Goal: Task Accomplishment & Management: Complete application form

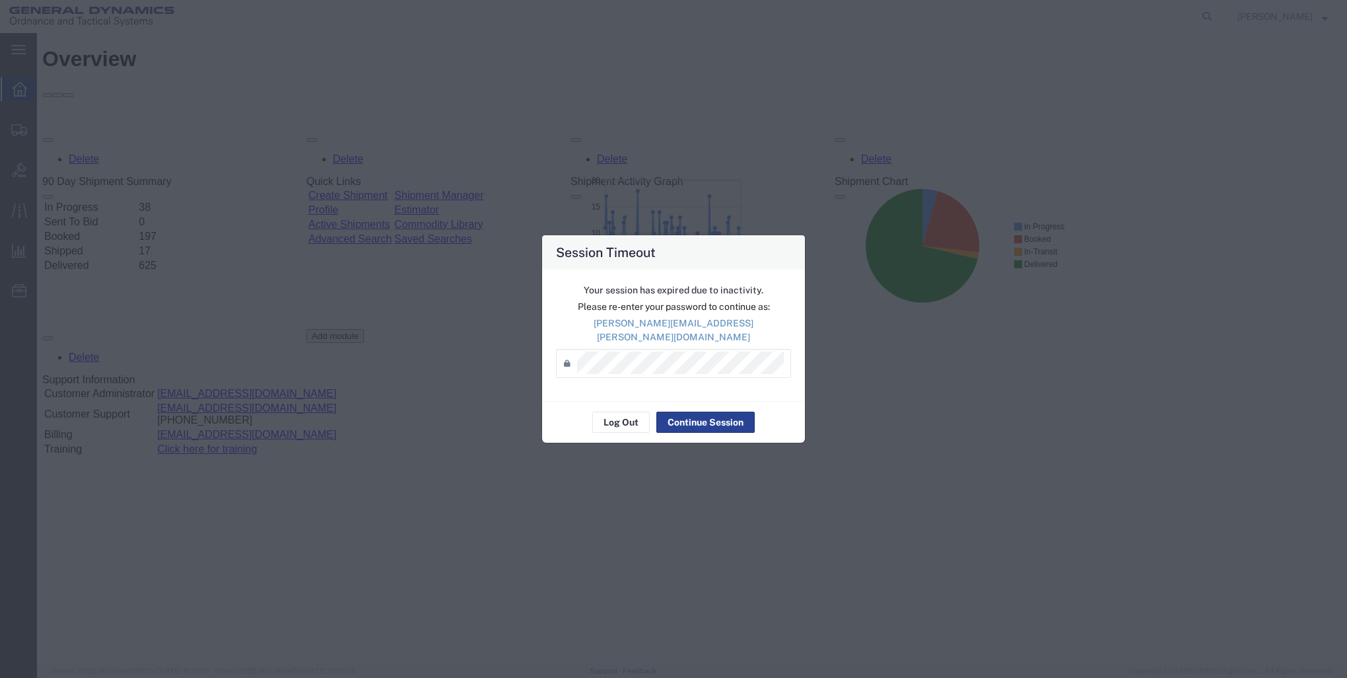
click at [721, 417] on button "Continue Session" at bounding box center [705, 421] width 98 height 21
click at [676, 418] on button "Continue Session" at bounding box center [705, 421] width 98 height 21
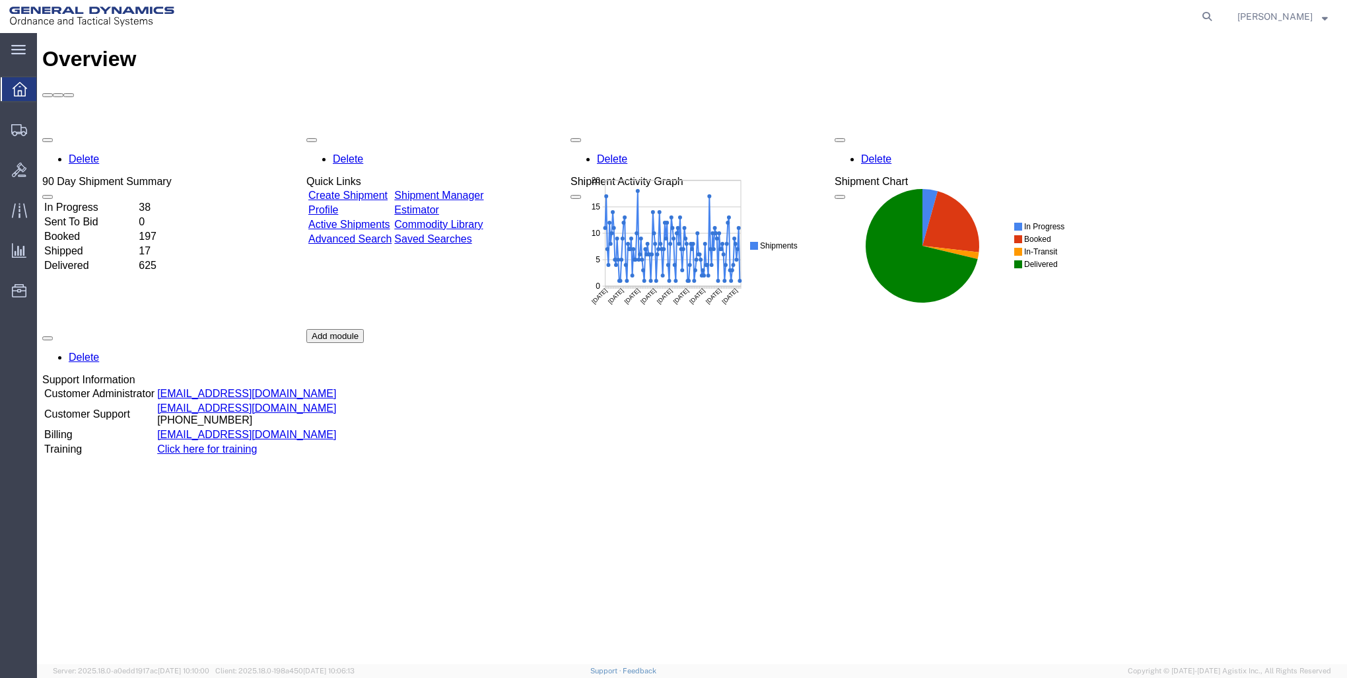
click at [365, 190] on link "Create Shipment" at bounding box center [347, 195] width 79 height 11
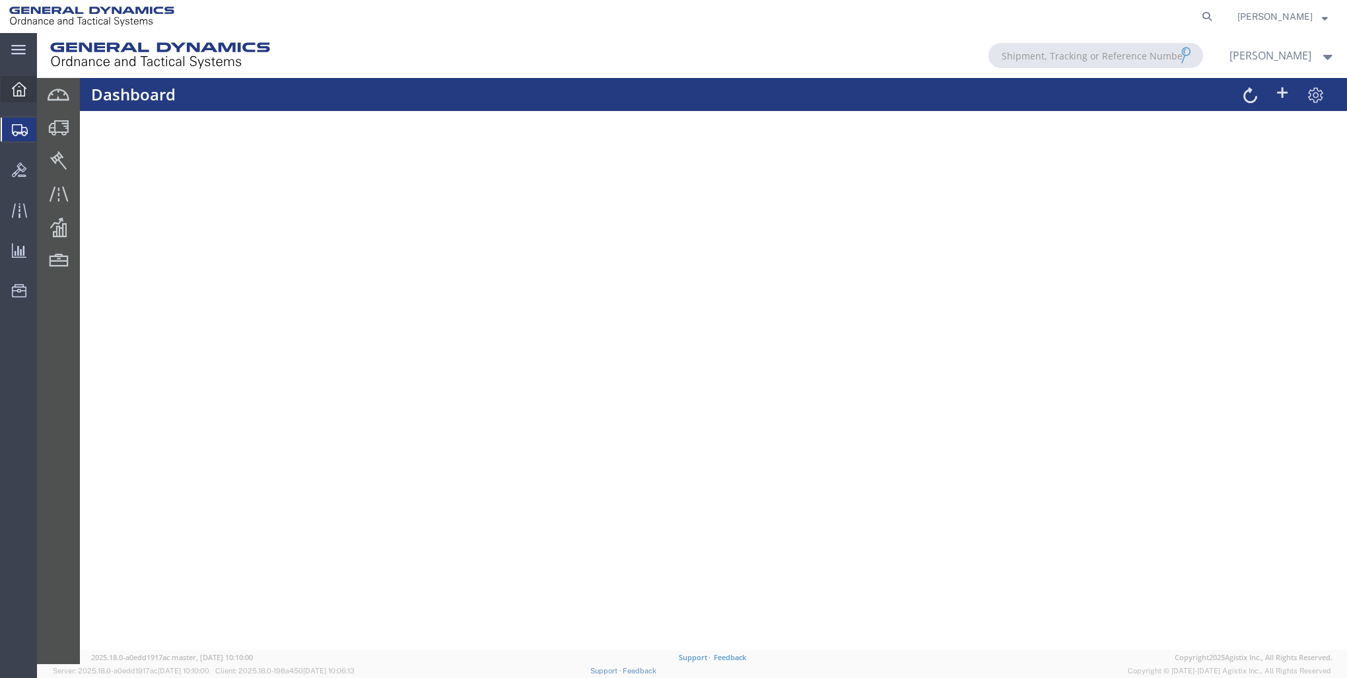
click at [15, 87] on icon at bounding box center [19, 89] width 15 height 15
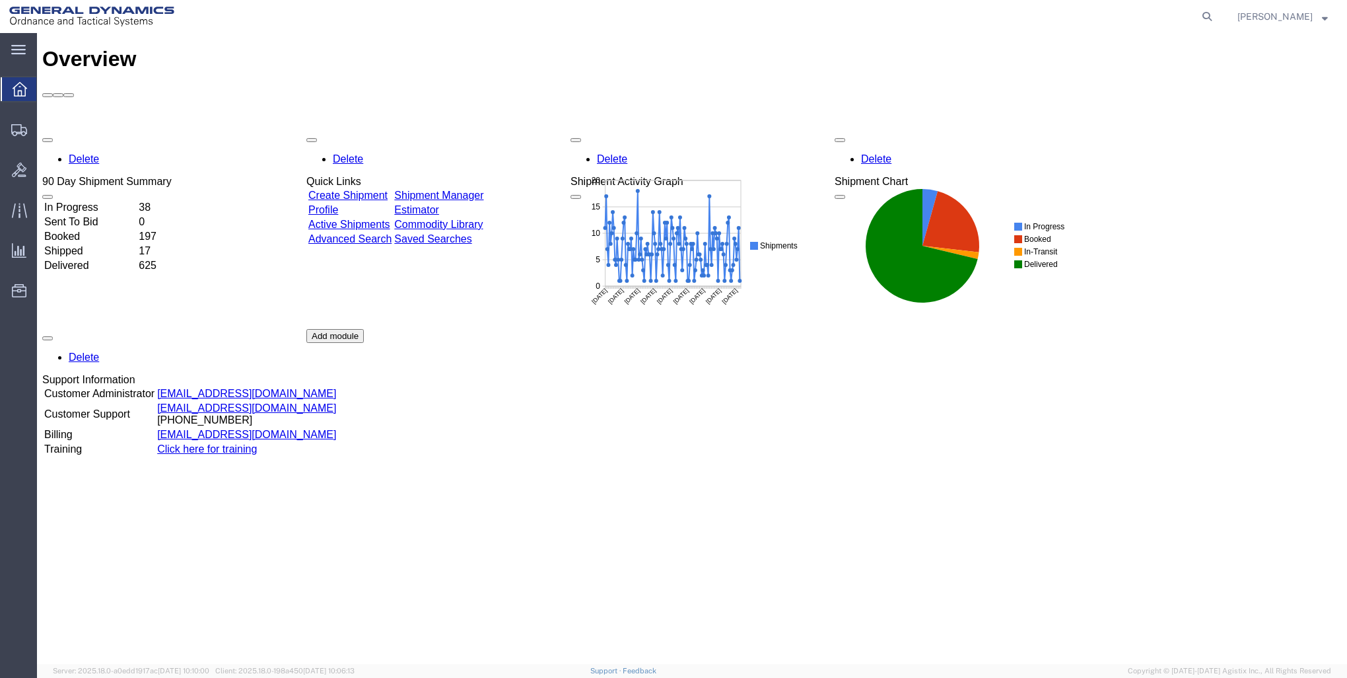
click at [388, 190] on link "Create Shipment" at bounding box center [347, 195] width 79 height 11
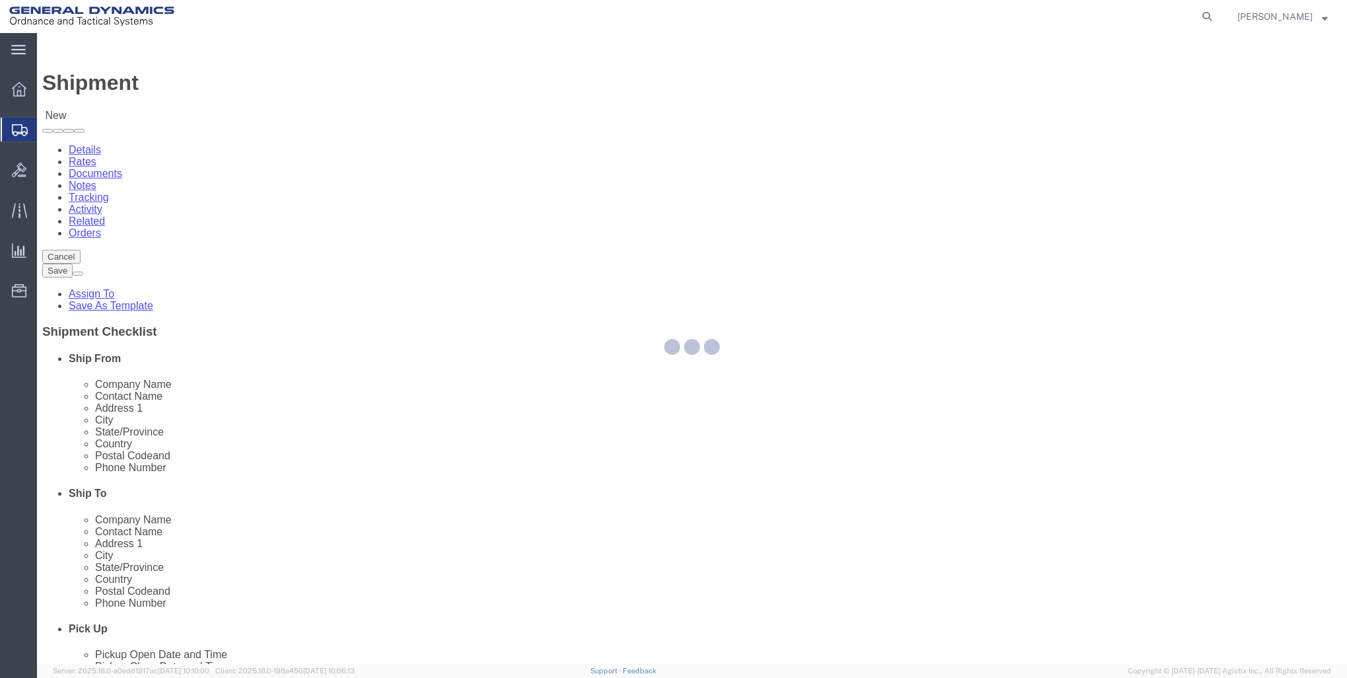
select select
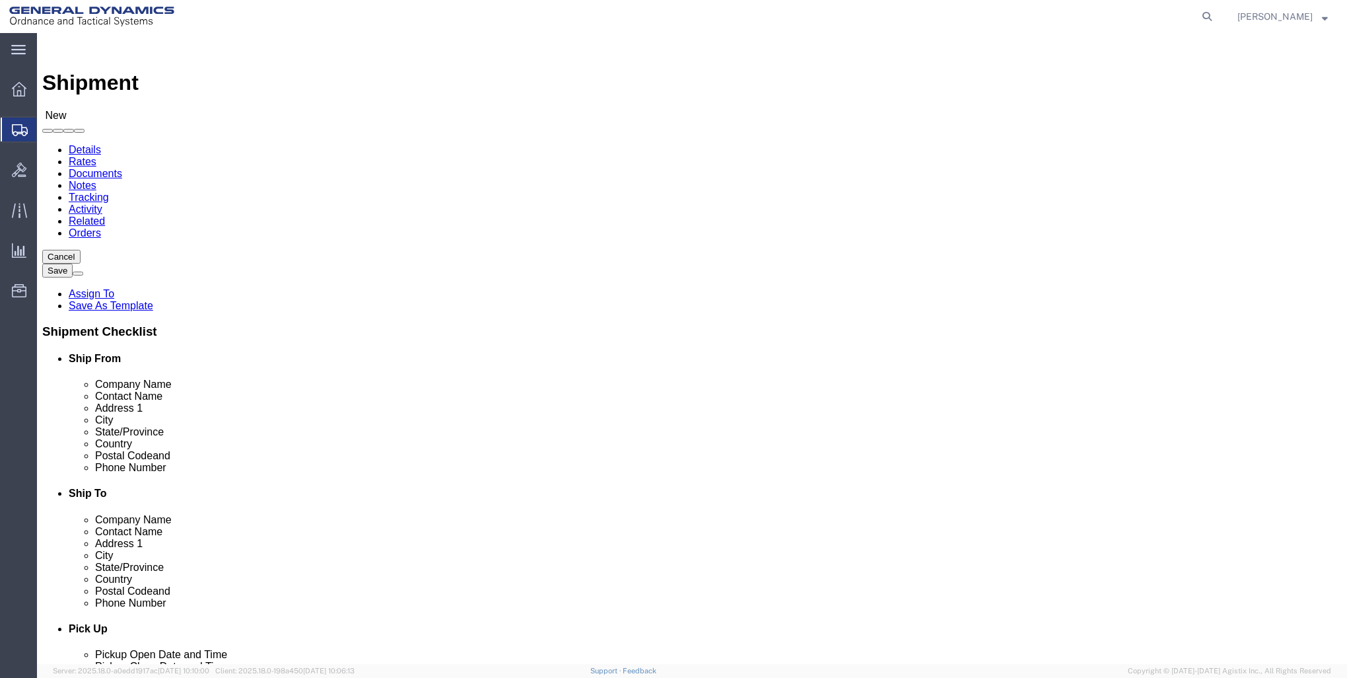
click input "text"
type input "GD-OTS RED"
click p "- GD-OTS Red Lion - ([PERSON_NAME]) [STREET_ADDRESS] , 12:00 AM - 12:00 AM"
select select
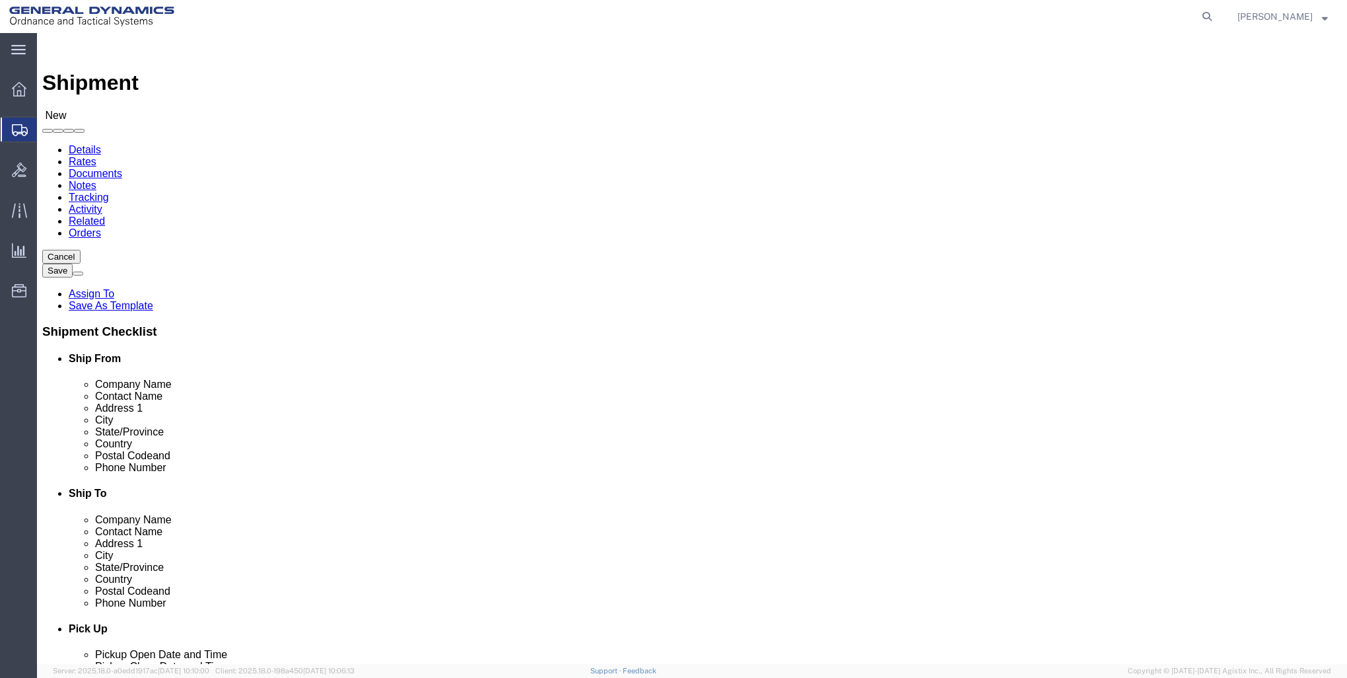
type input "GD-OTS Red Lion"
type input "[PERSON_NAME]"
type input "[STREET_ADDRESS]"
type input "RED LION"
type input "17356"
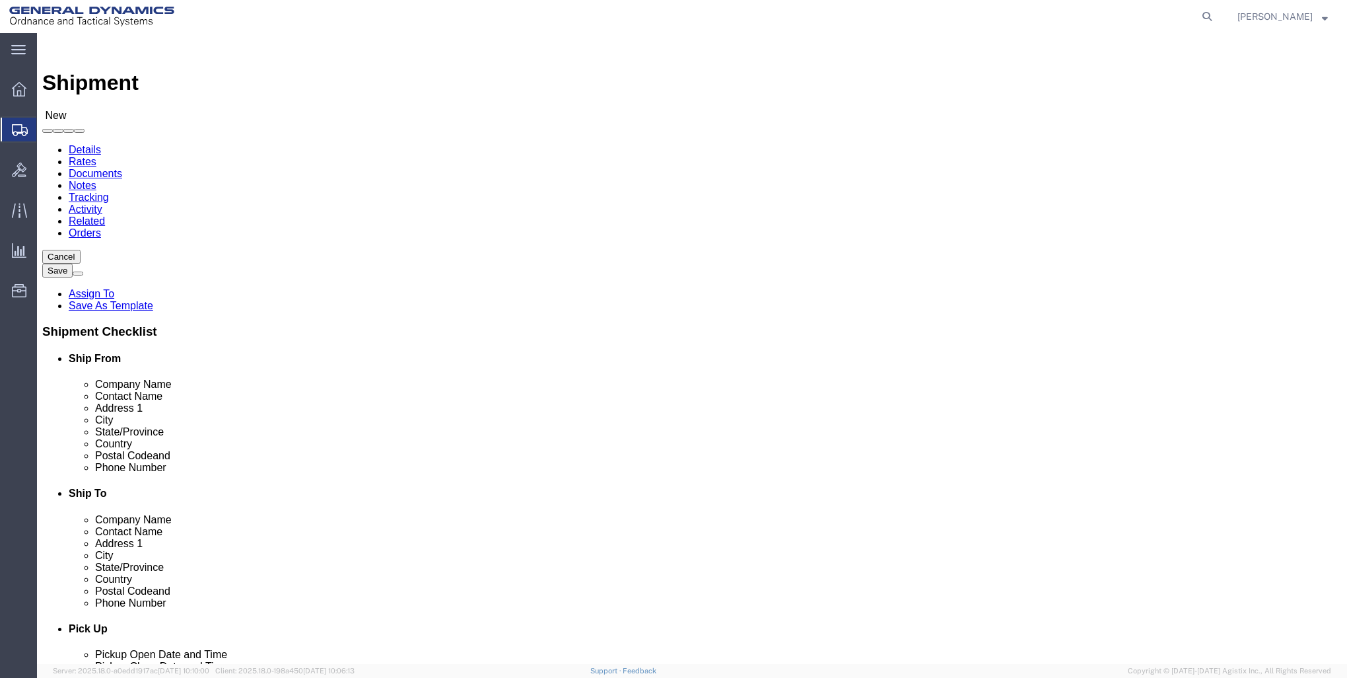
type input "[PHONE_NUMBER]"
type input "[PERSON_NAME][EMAIL_ADDRESS][PERSON_NAME][DOMAIN_NAME]"
checkbox input "true"
select select "PA"
type input "GD-OTS Red Lion"
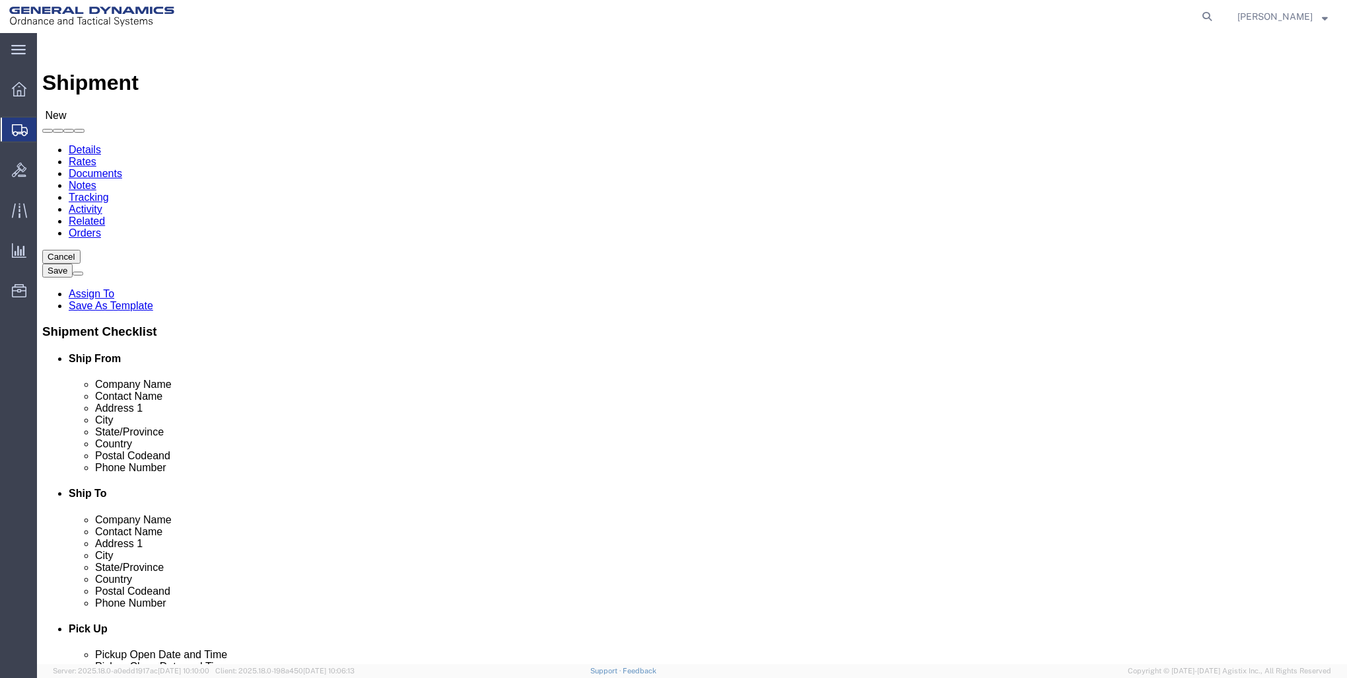
click input "text"
type input "CDMC INC"
click input "text"
type input "[PERSON_NAME]"
click input "text"
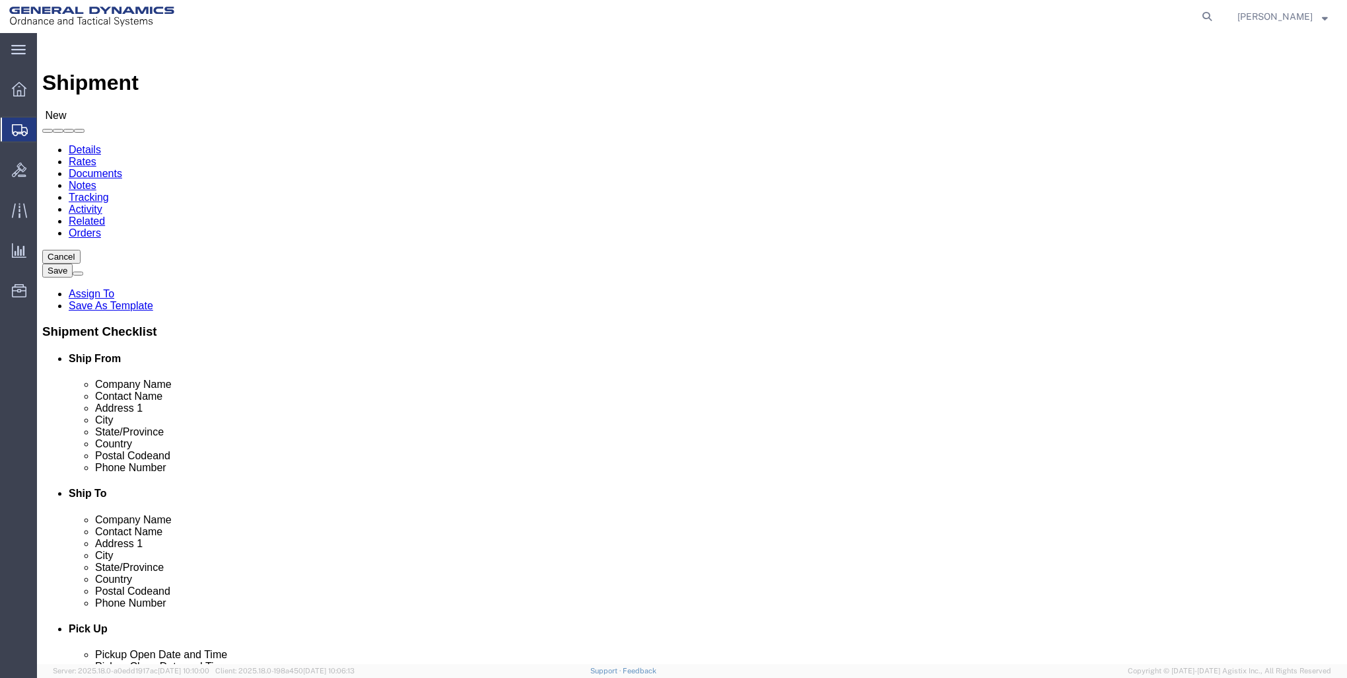
type input "[STREET_ADDRESS]"
select select
click input "text"
type input "[GEOGRAPHIC_DATA]"
click label "City"
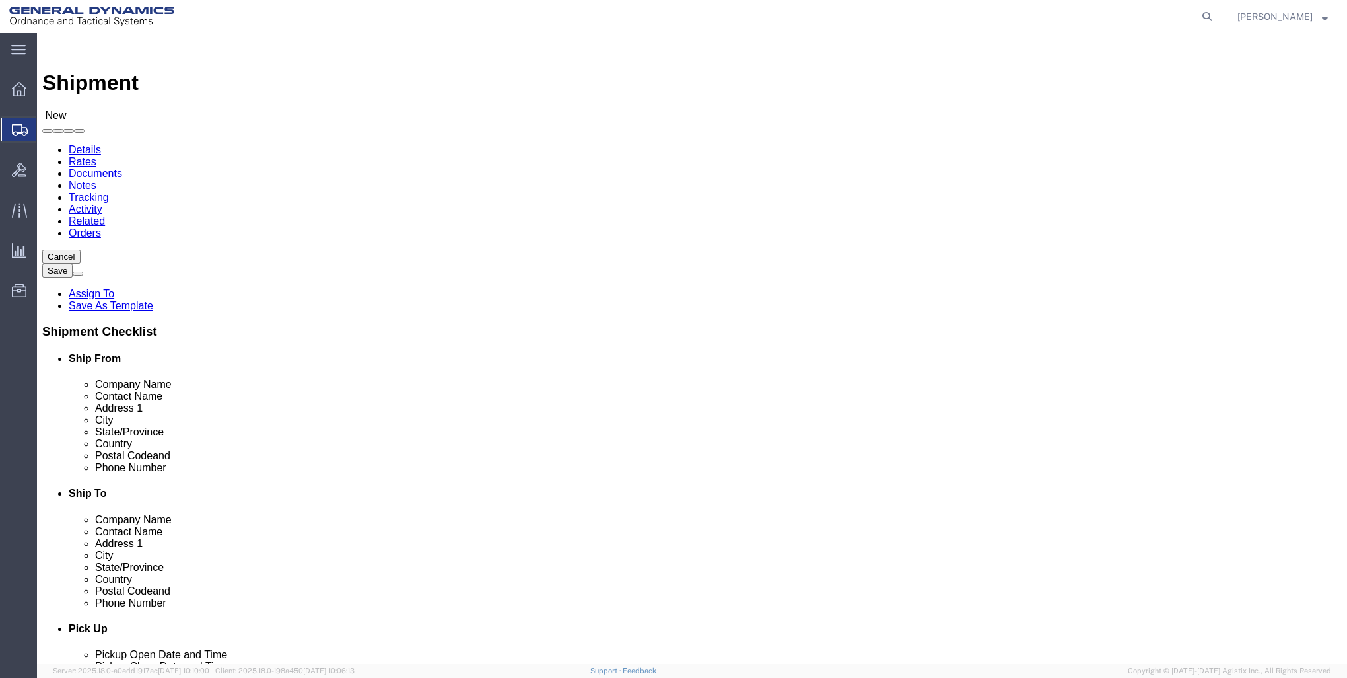
scroll to position [398, 0]
select select
select select "OH"
click input "Postal Code"
type input "44111"
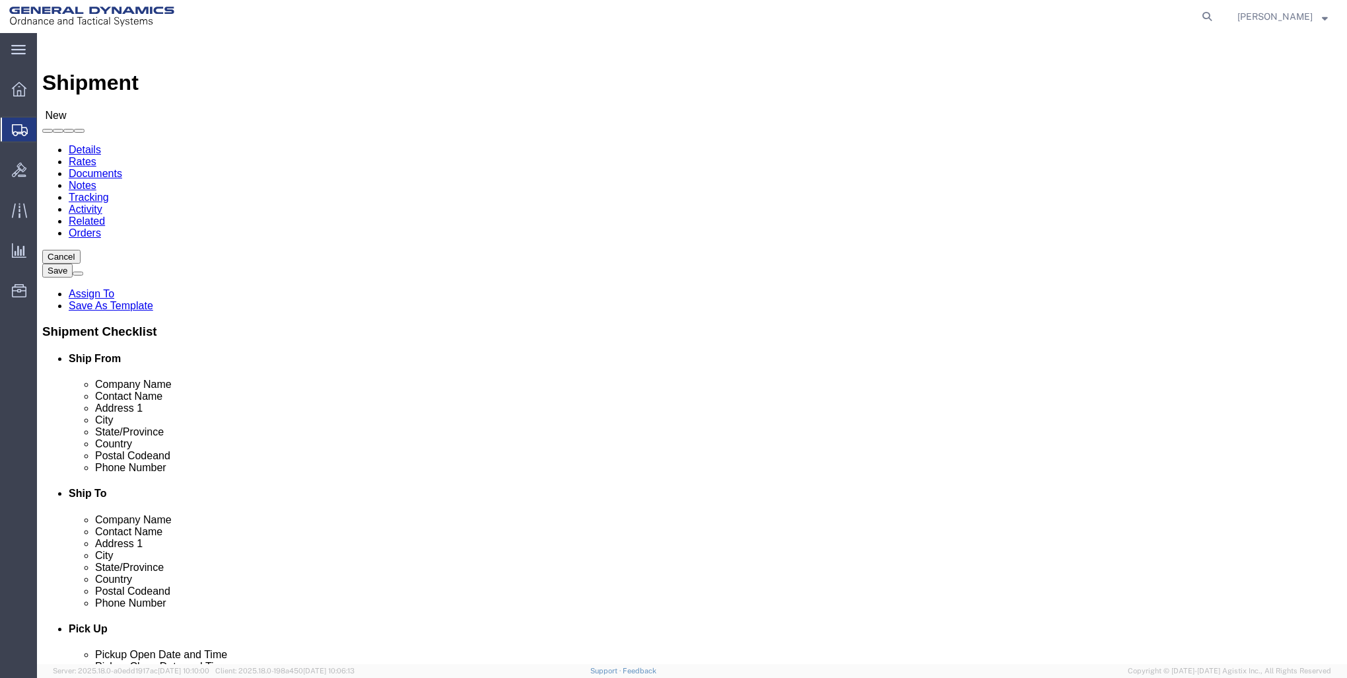
select select
click input "text"
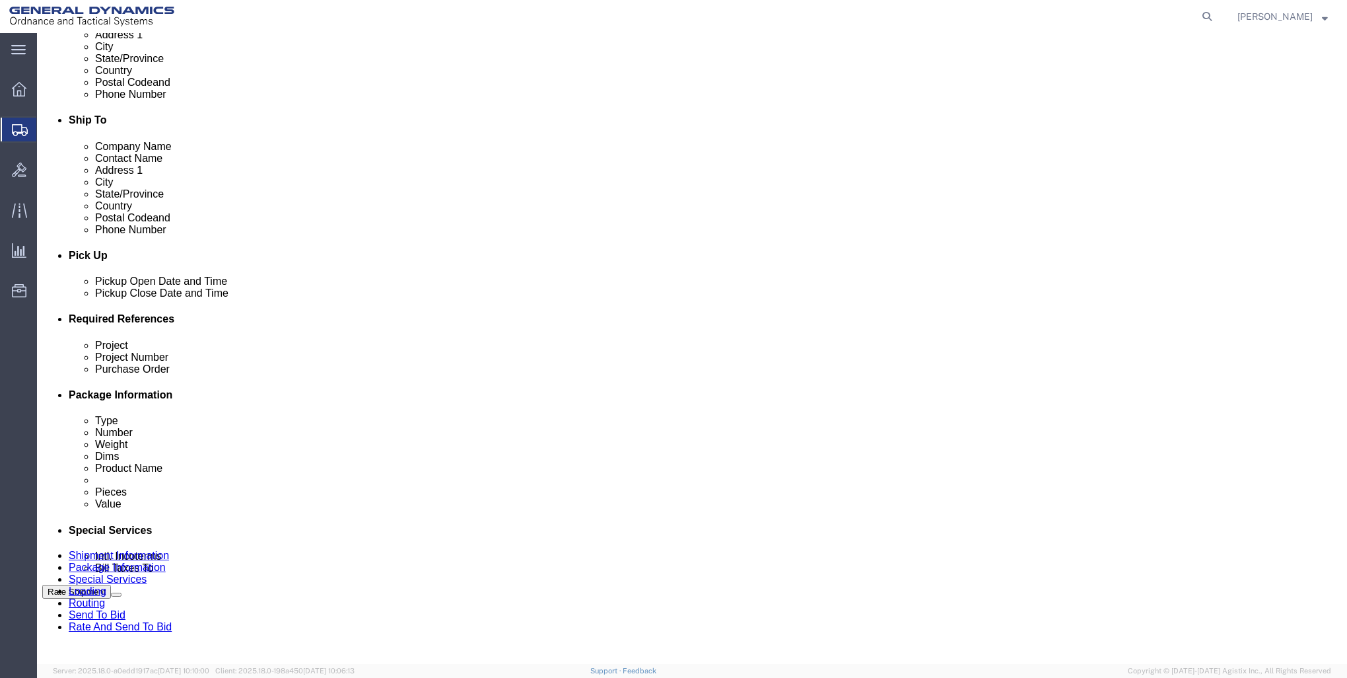
scroll to position [462, 0]
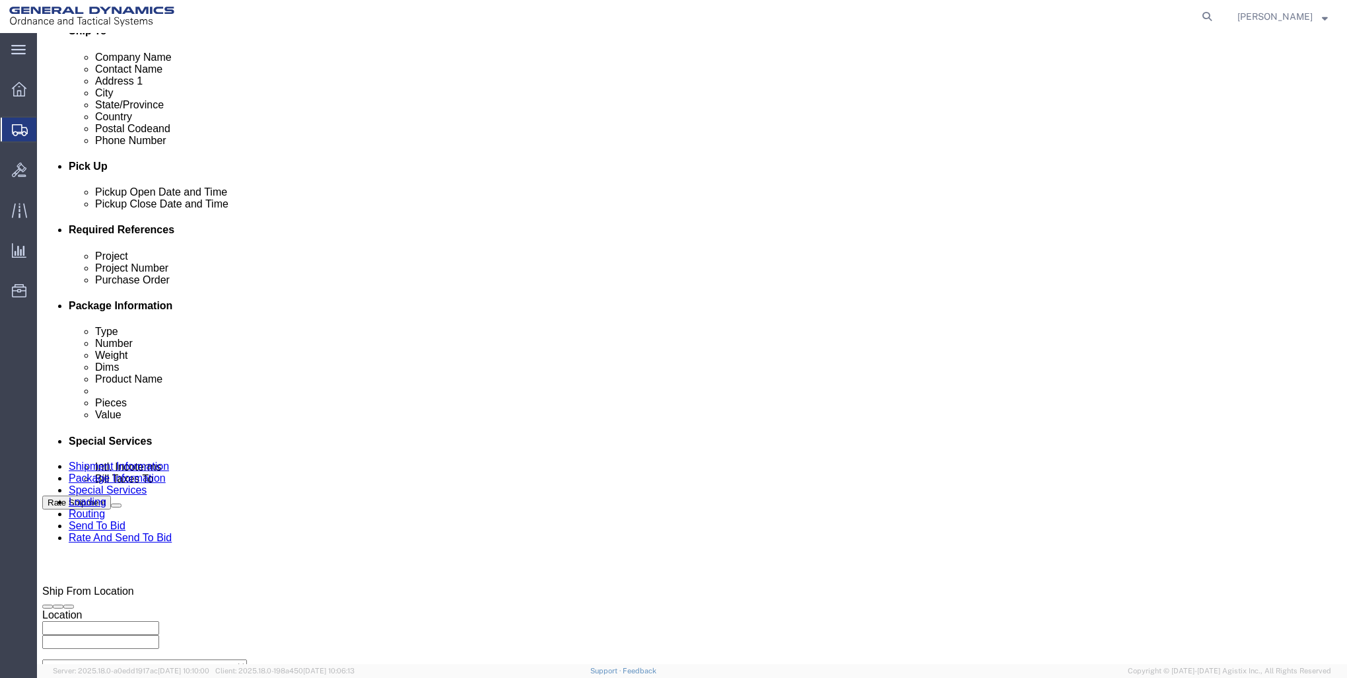
type input "[PHONE_NUMBER]"
click div "[DATE] 12:00 AM"
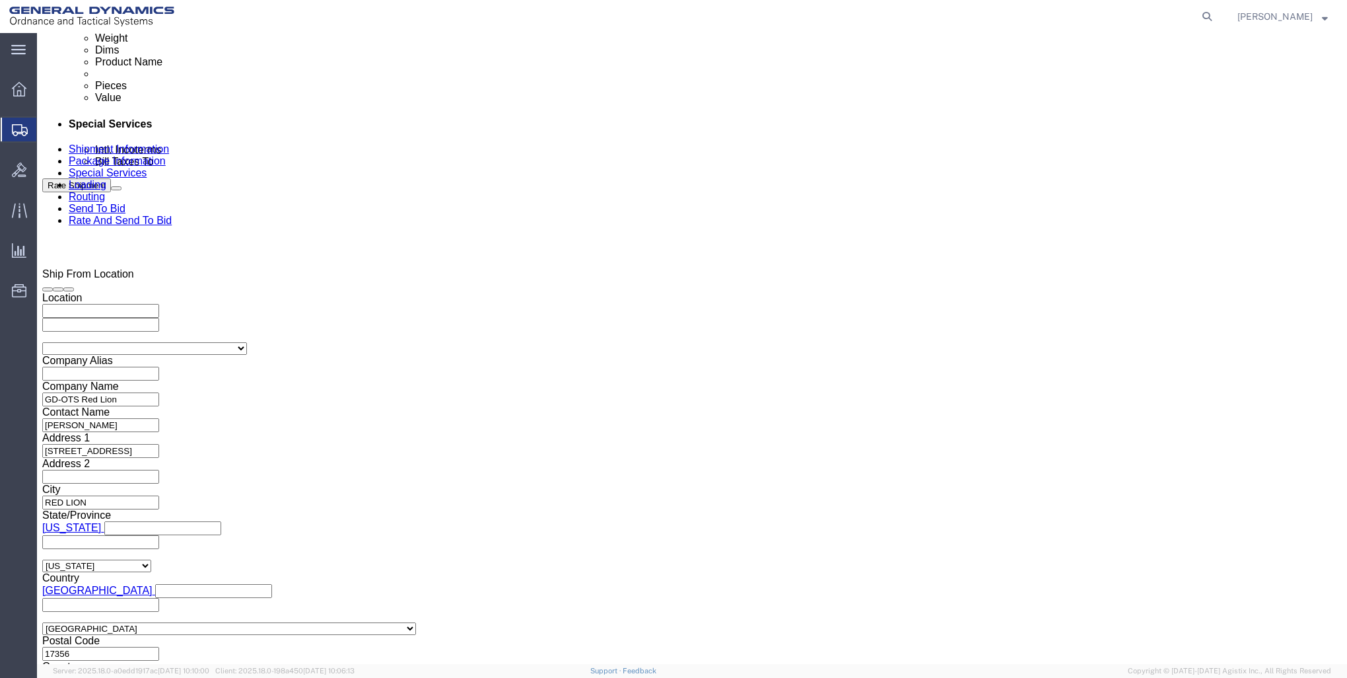
click button "Apply"
click div "[DATE] 12:00 AM"
type input "5:00 PM"
click button "Apply"
click input "text"
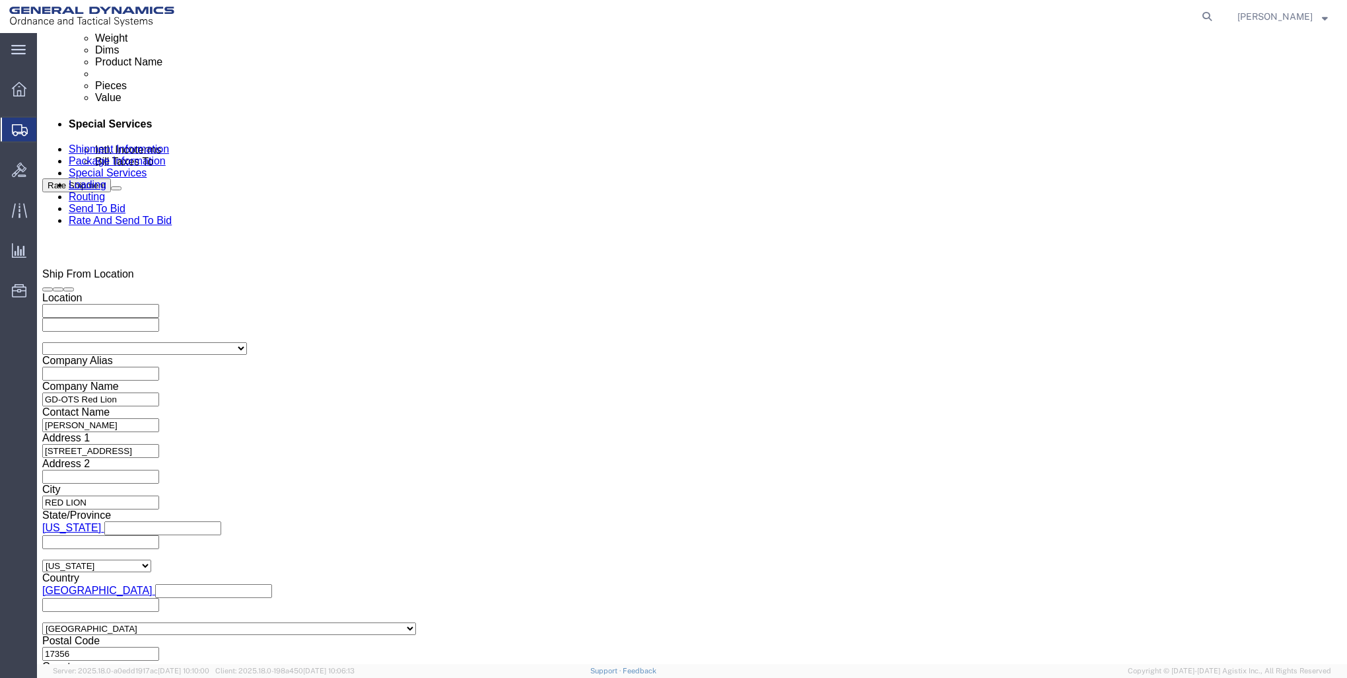
type input "000"
click input "text"
type input "000"
click input "text"
type input "000"
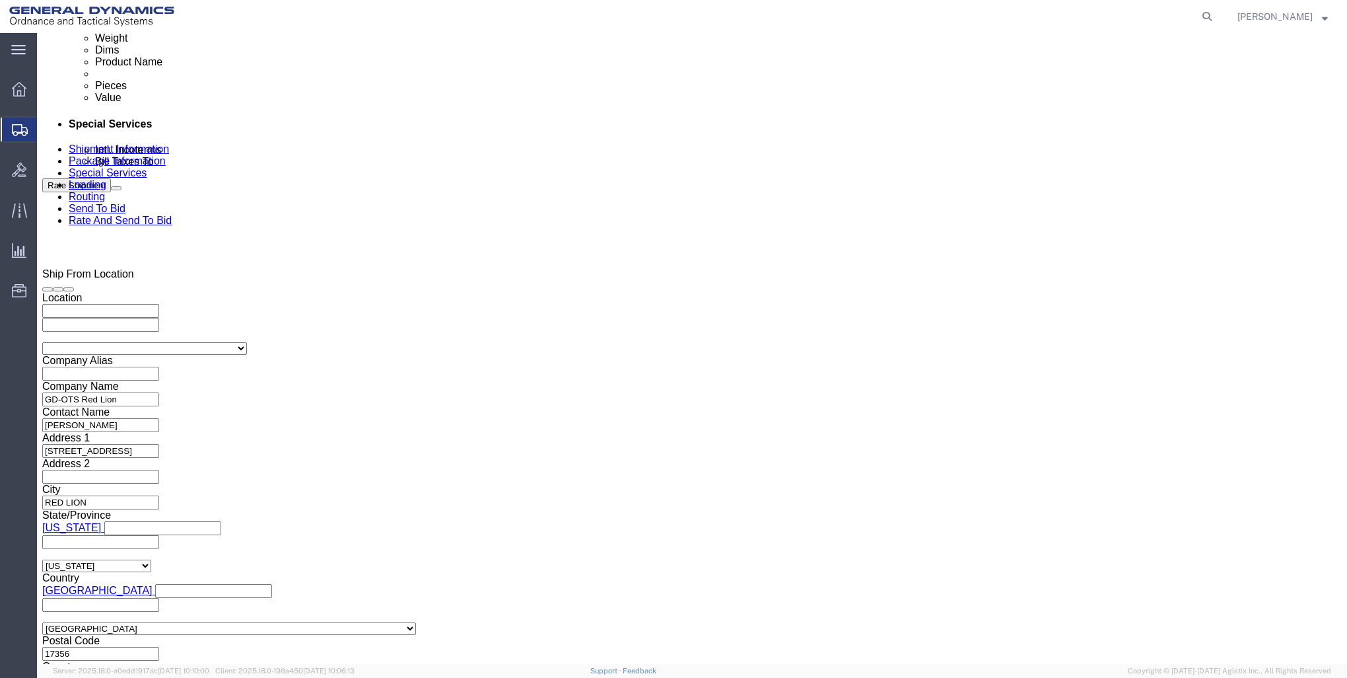
click button "Continue"
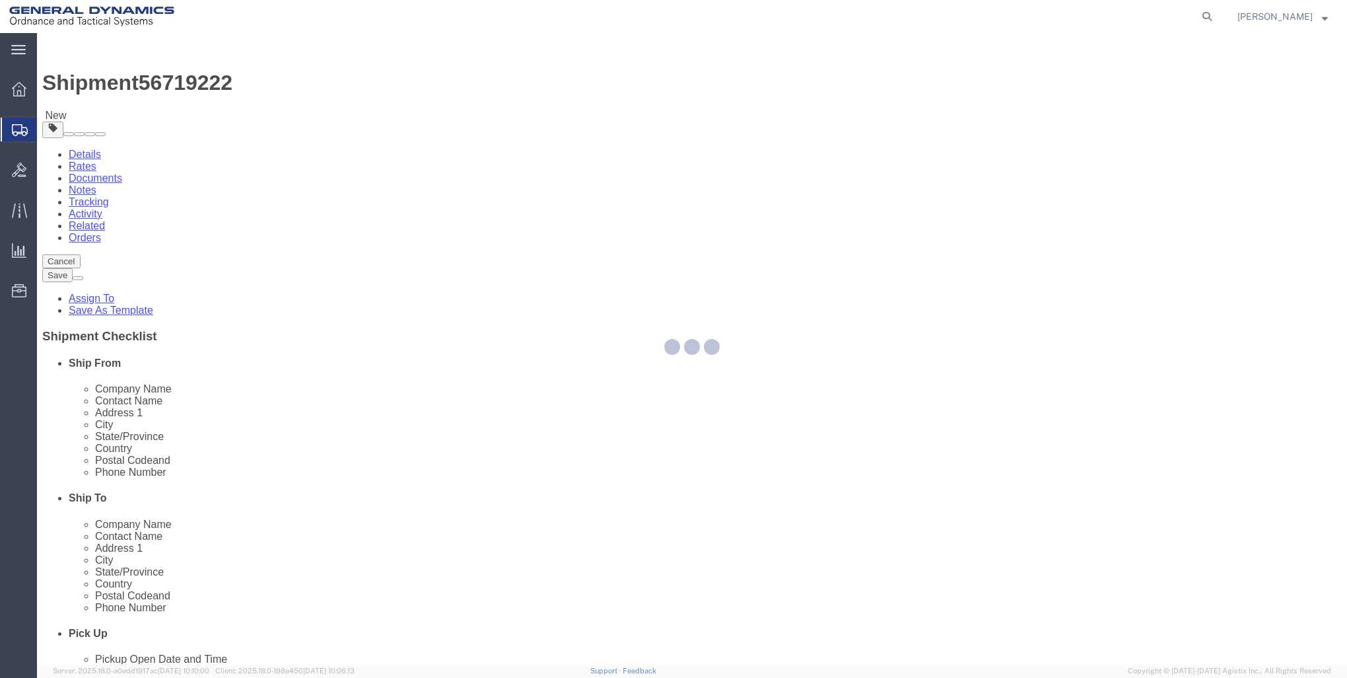
select select "CBOX"
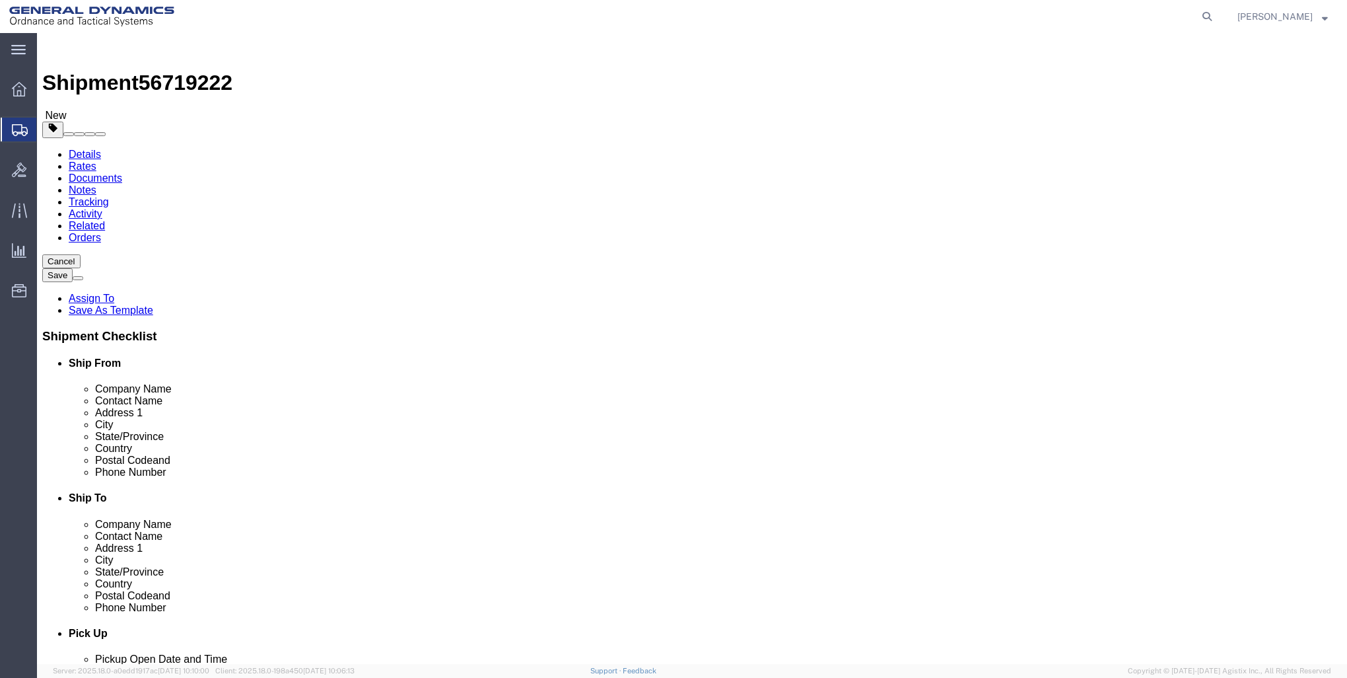
click input "text"
type input "8"
click input "0.00"
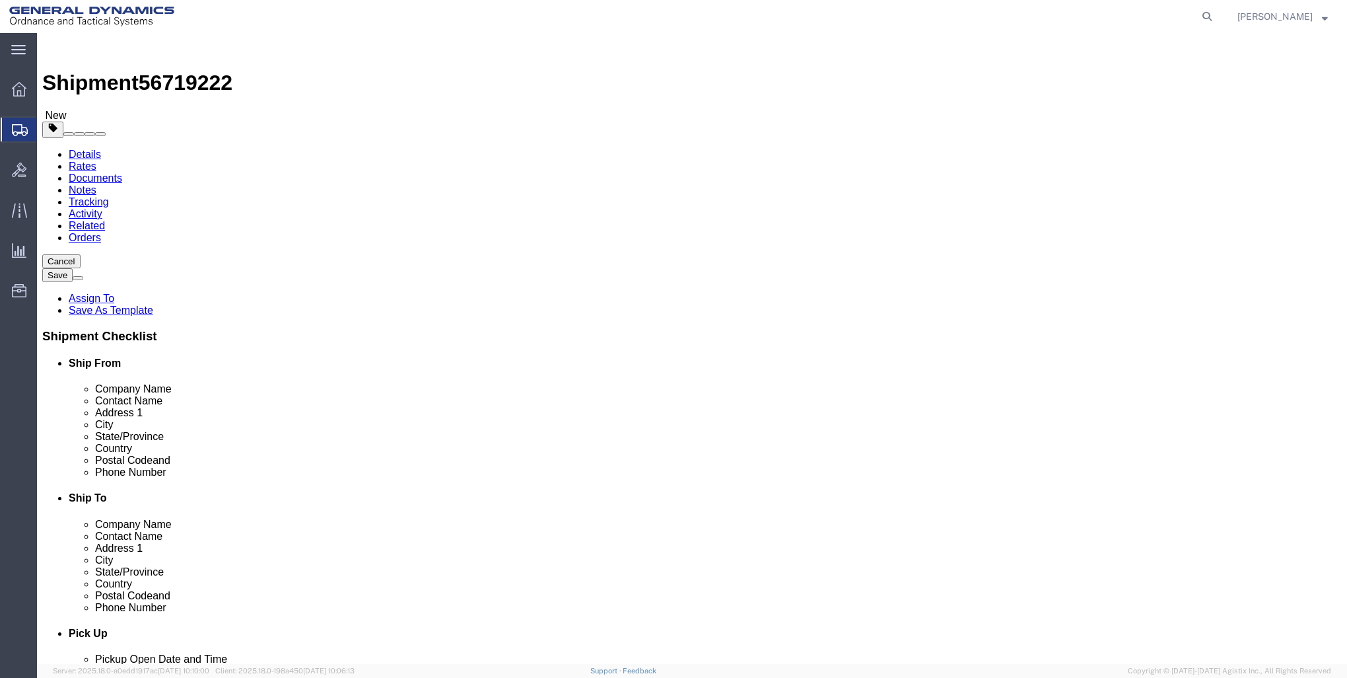
type input "0"
type input "11"
click link "Add Content"
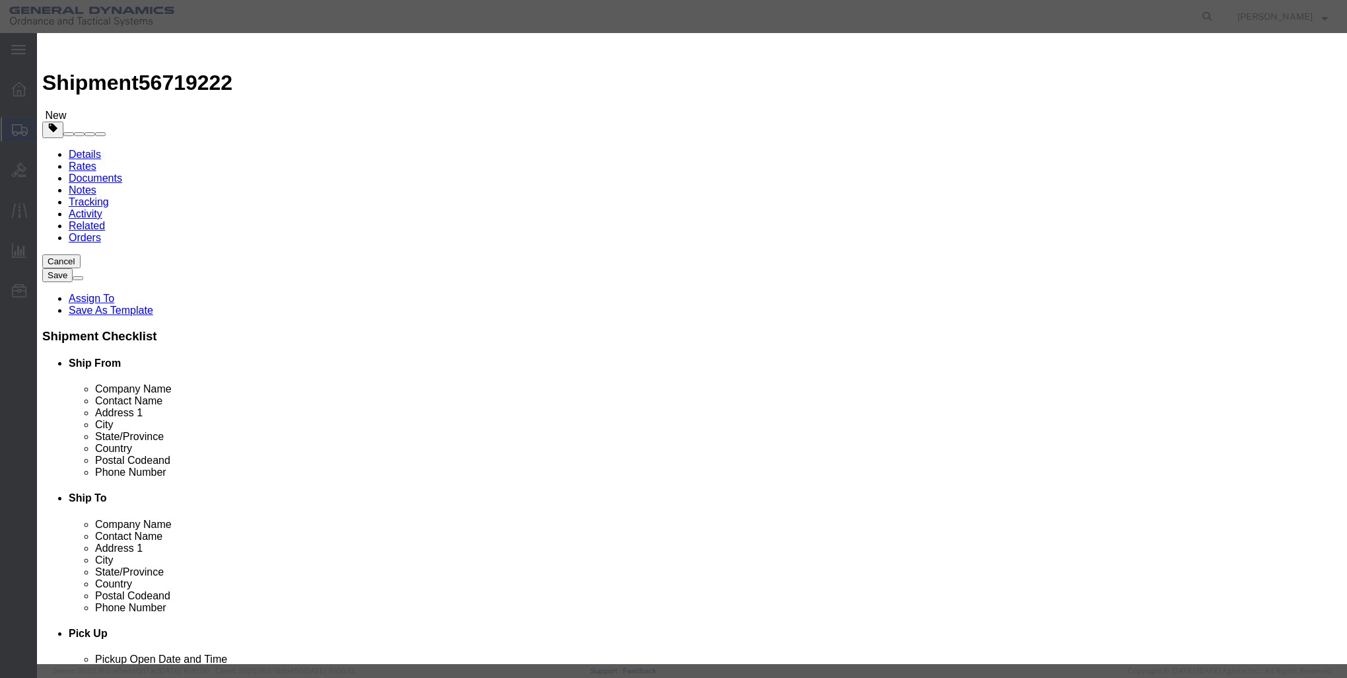
click input "text"
type input "MOLD CAPS"
click input "0"
type input "4"
click input "text"
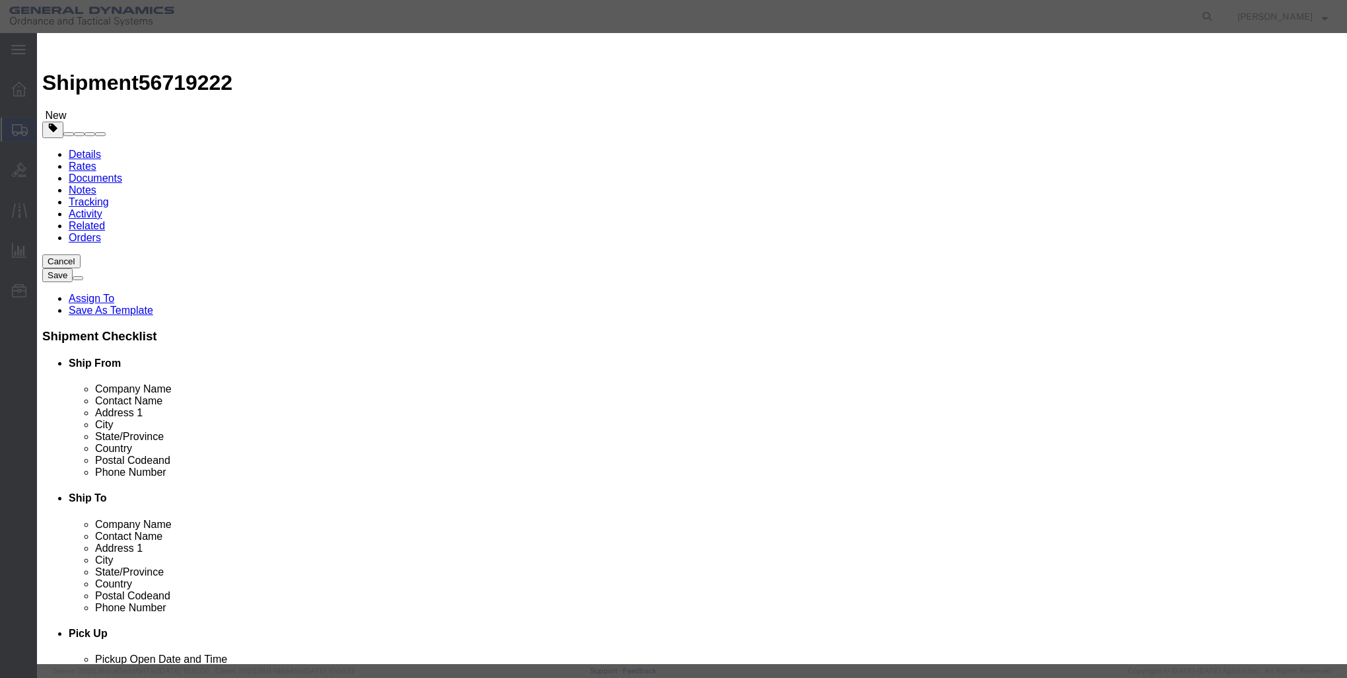
type input "1"
click button "Save & Close"
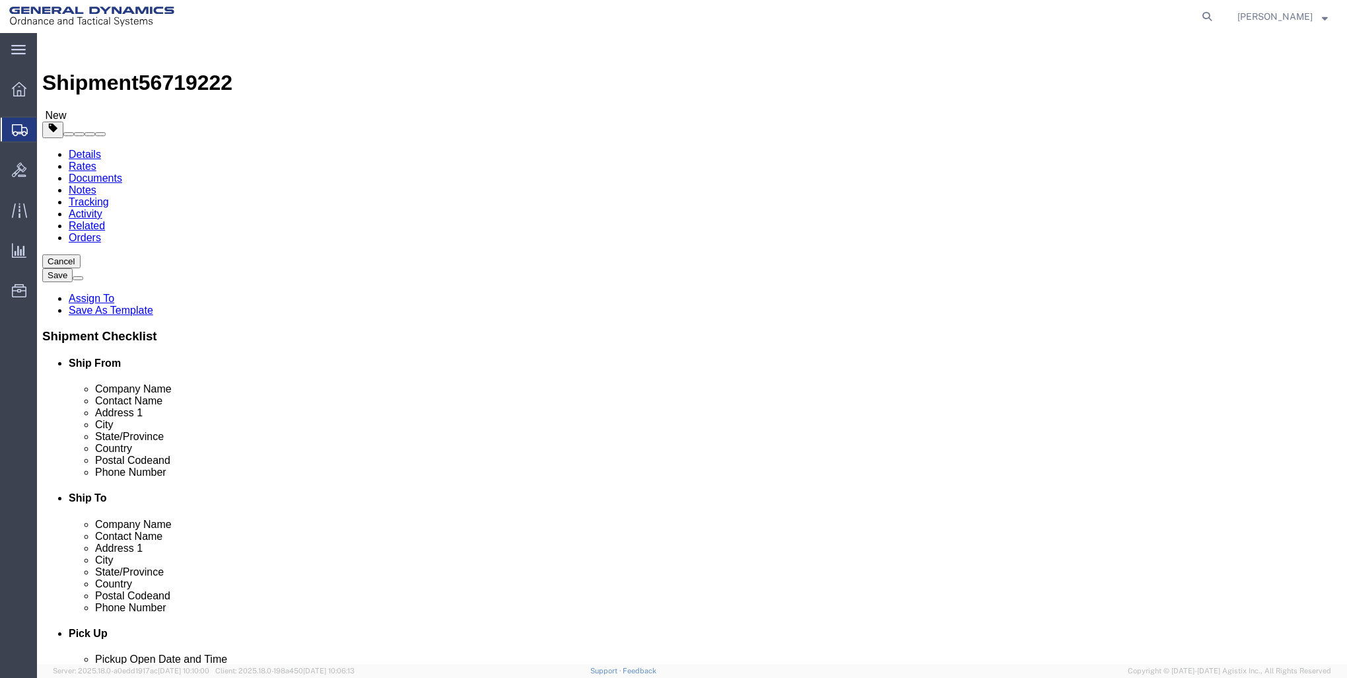
click button "Rate Shipment"
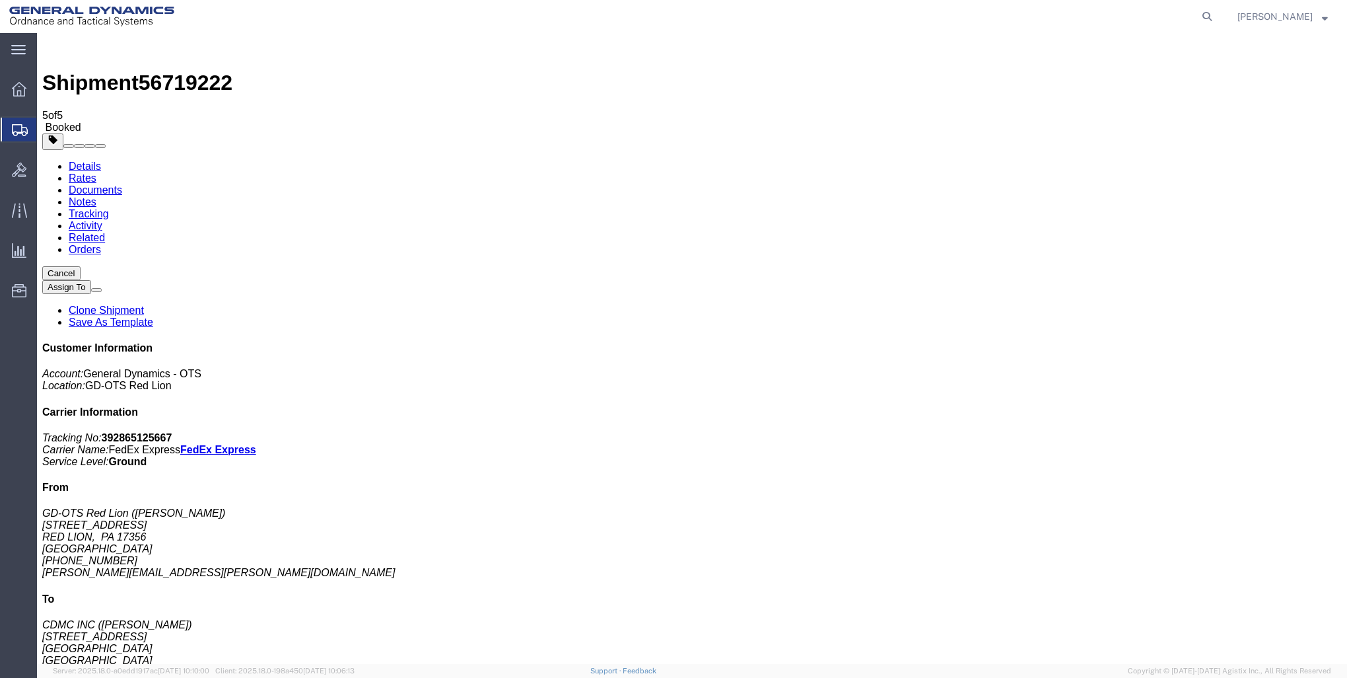
checkbox input "true"
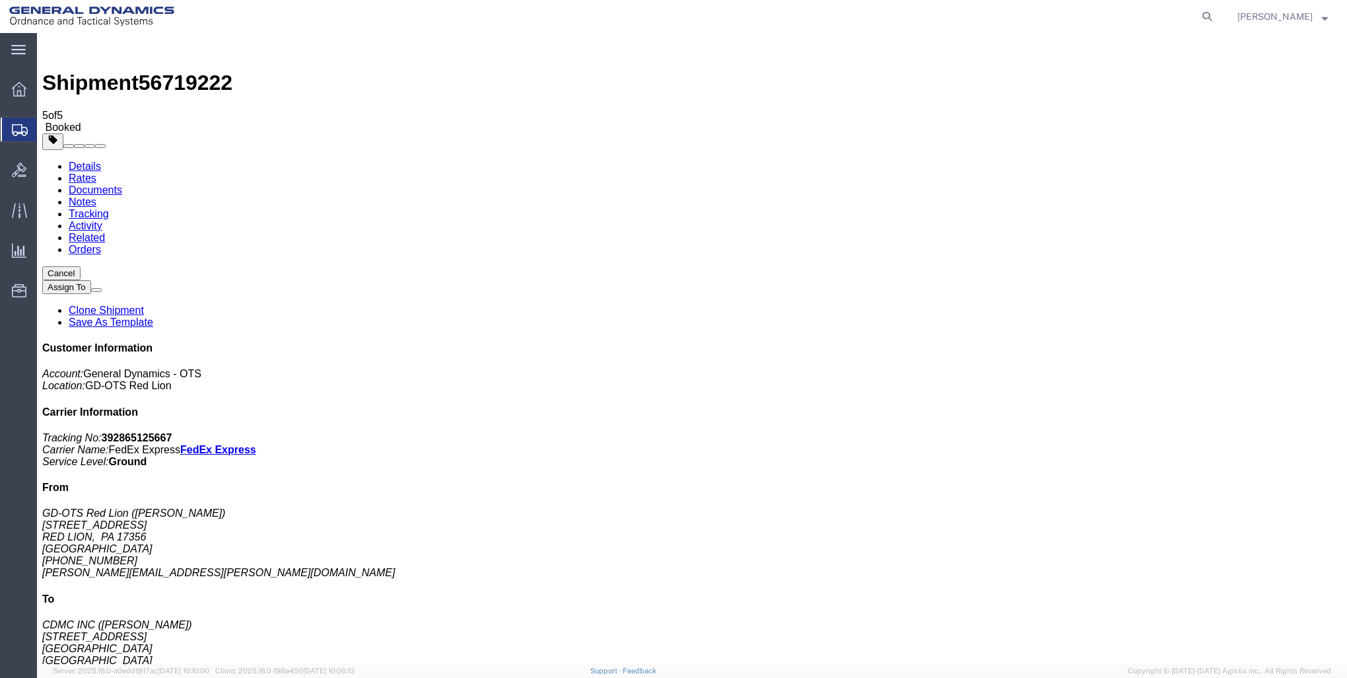
checkbox input "true"
